Goal: Find specific page/section: Find specific page/section

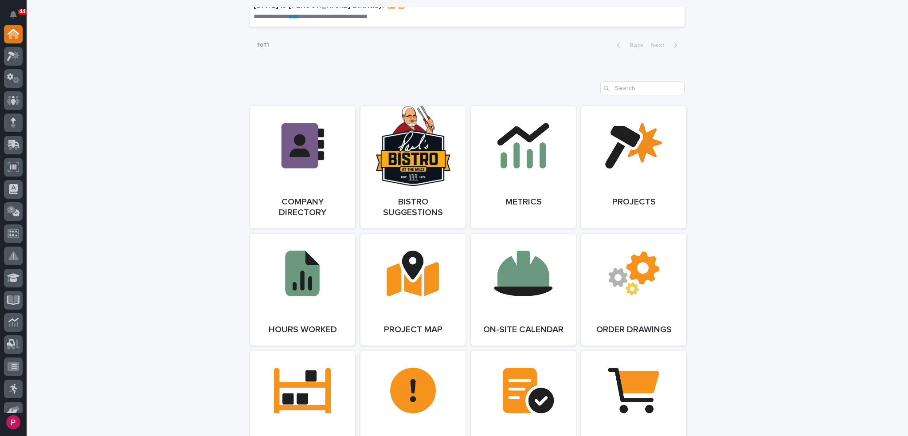
scroll to position [665, 0]
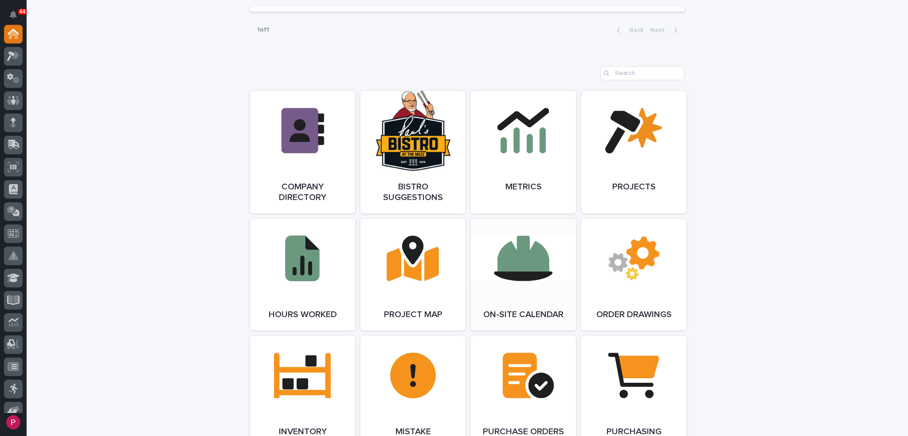
click at [521, 262] on link "Open Link" at bounding box center [523, 275] width 105 height 112
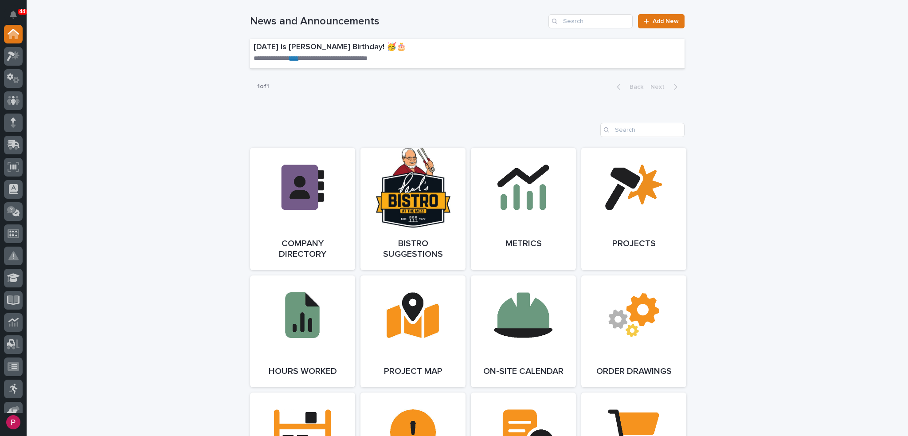
scroll to position [488, 0]
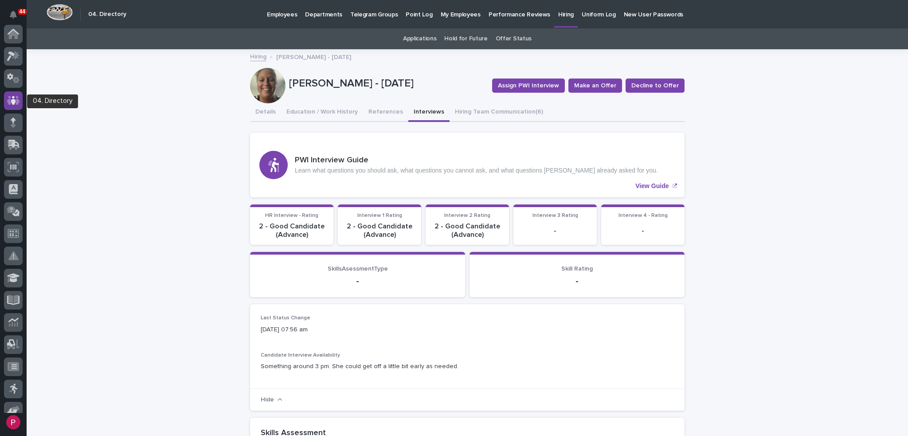
click at [12, 100] on icon at bounding box center [13, 100] width 5 height 9
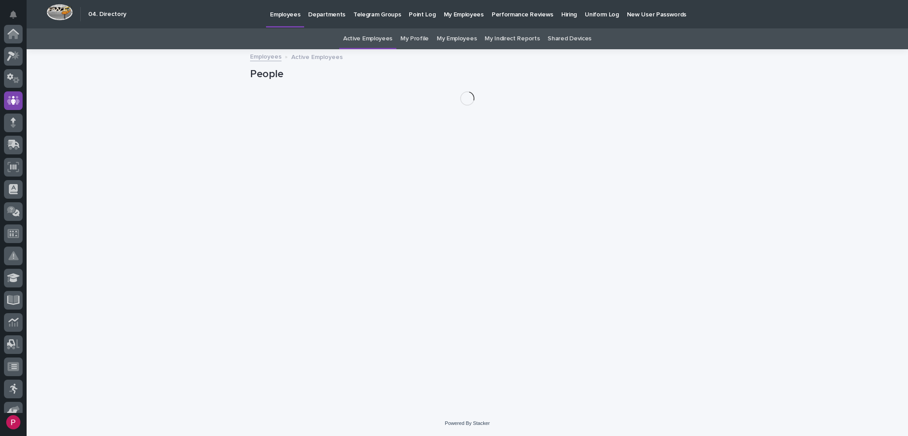
scroll to position [67, 0]
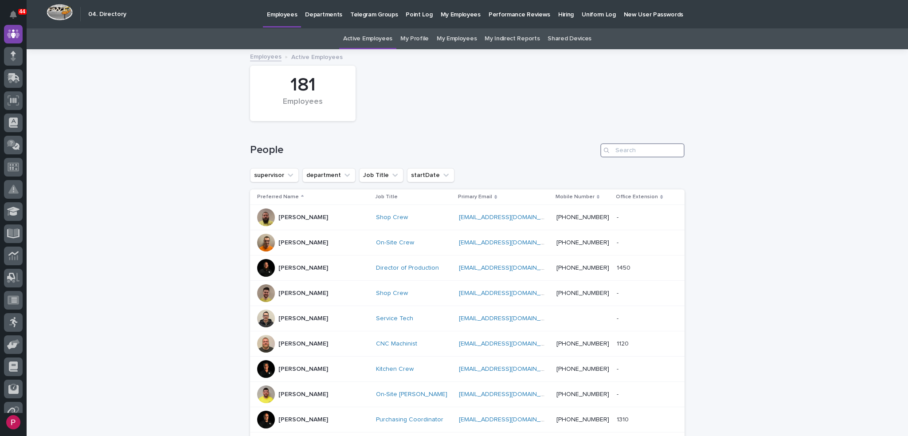
click at [626, 153] on input "Search" at bounding box center [642, 150] width 84 height 14
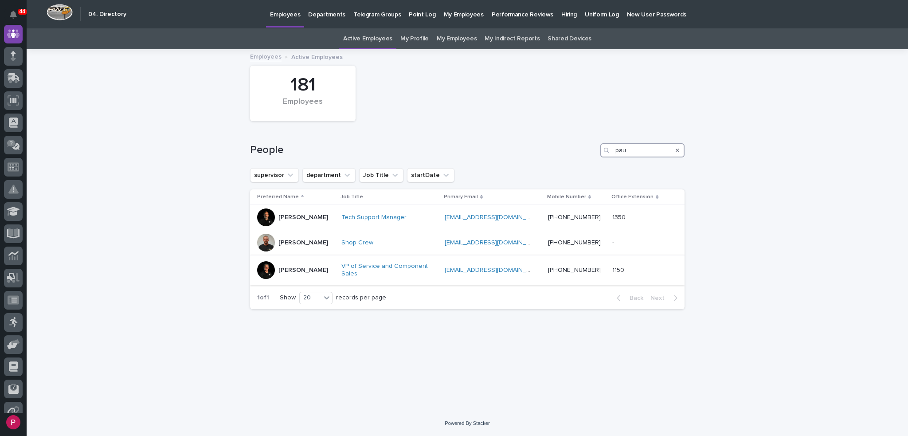
type input "pau"
click at [284, 273] on p "Paul Hershberger" at bounding box center [303, 270] width 50 height 8
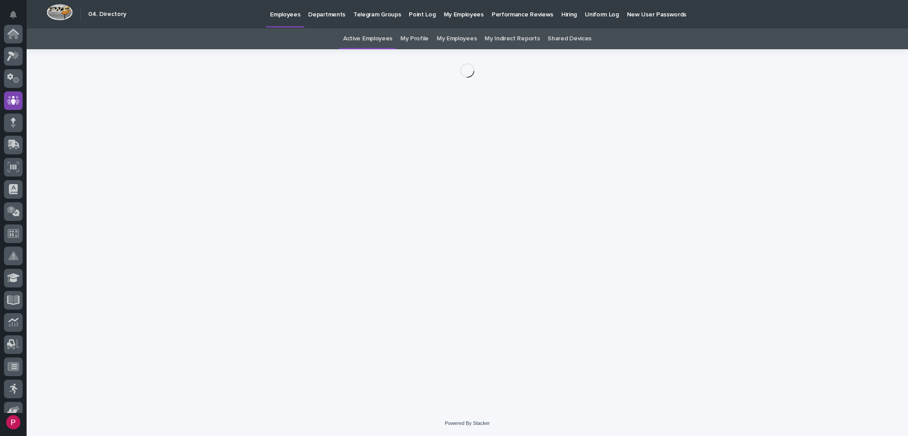
scroll to position [67, 0]
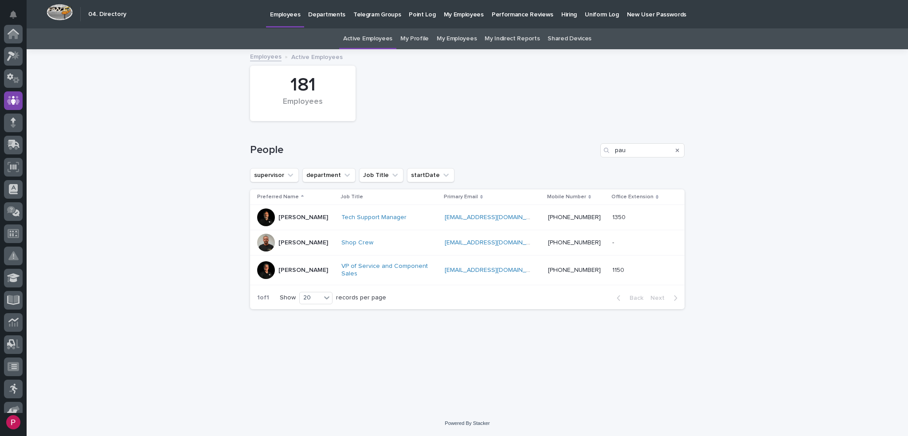
scroll to position [67, 0]
drag, startPoint x: 641, startPoint y: 149, endPoint x: 596, endPoint y: 155, distance: 45.1
click at [608, 152] on div "pau" at bounding box center [642, 150] width 84 height 14
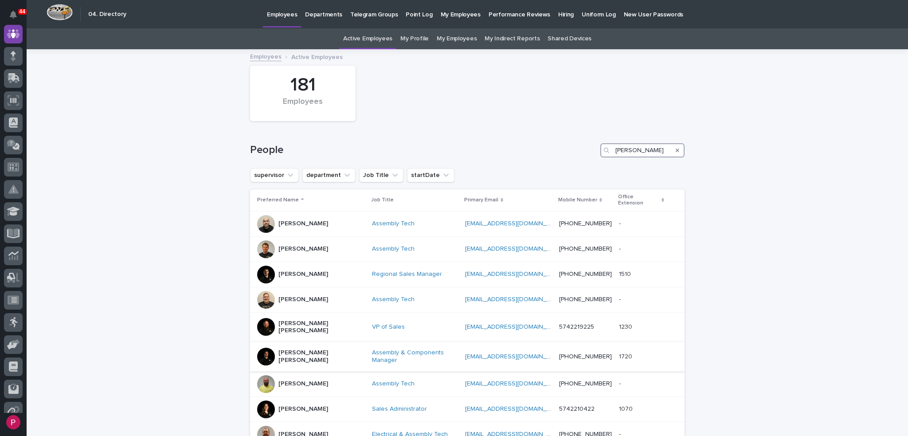
type input "kyle"
click at [292, 347] on div "Kyle Dean Miller" at bounding box center [321, 355] width 86 height 17
